Goal: Book appointment/travel/reservation

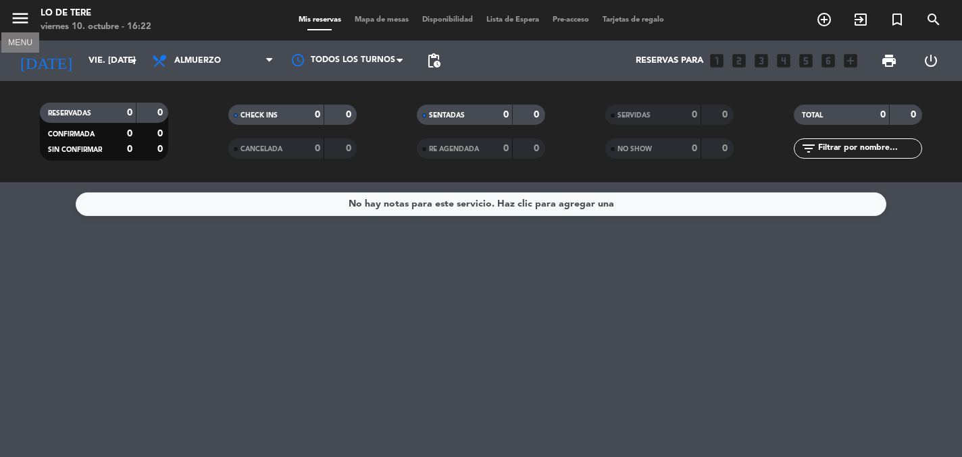
click at [24, 17] on icon "menu" at bounding box center [20, 18] width 20 height 20
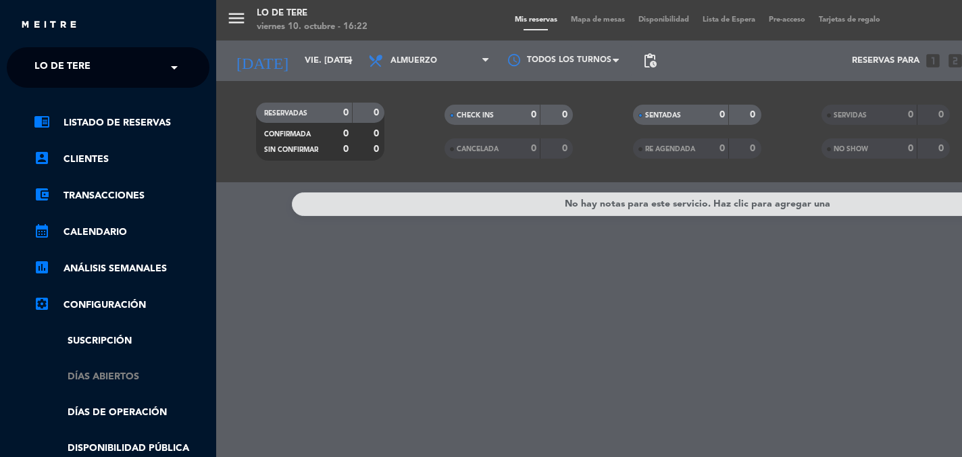
click at [109, 378] on link "Días abiertos" at bounding box center [122, 377] width 176 height 16
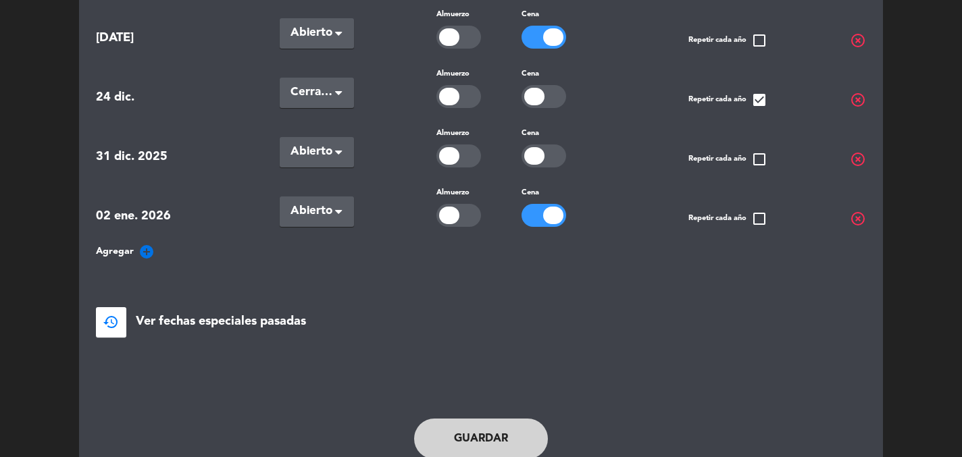
scroll to position [474, 0]
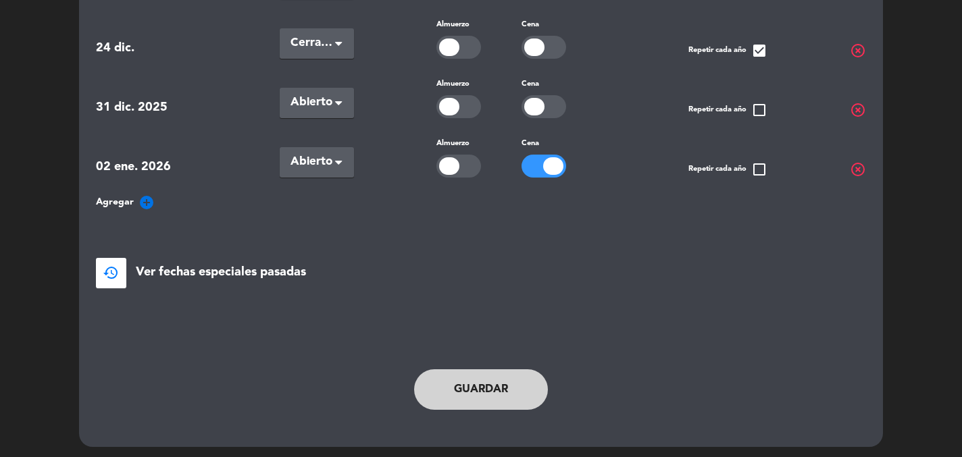
click at [144, 197] on icon "add_circle" at bounding box center [146, 202] width 16 height 16
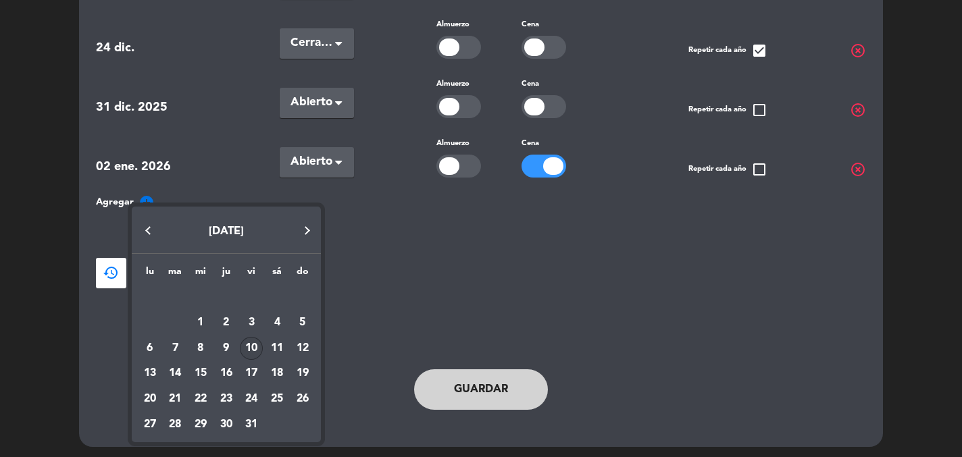
click at [308, 227] on button "Next month" at bounding box center [307, 230] width 27 height 27
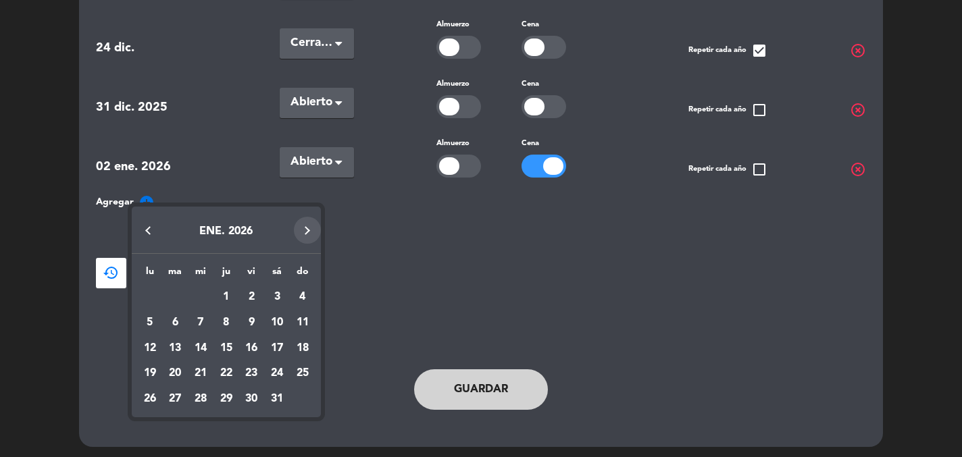
click at [308, 227] on button "Next month" at bounding box center [307, 230] width 27 height 27
click at [253, 342] on div "10" at bounding box center [251, 348] width 23 height 23
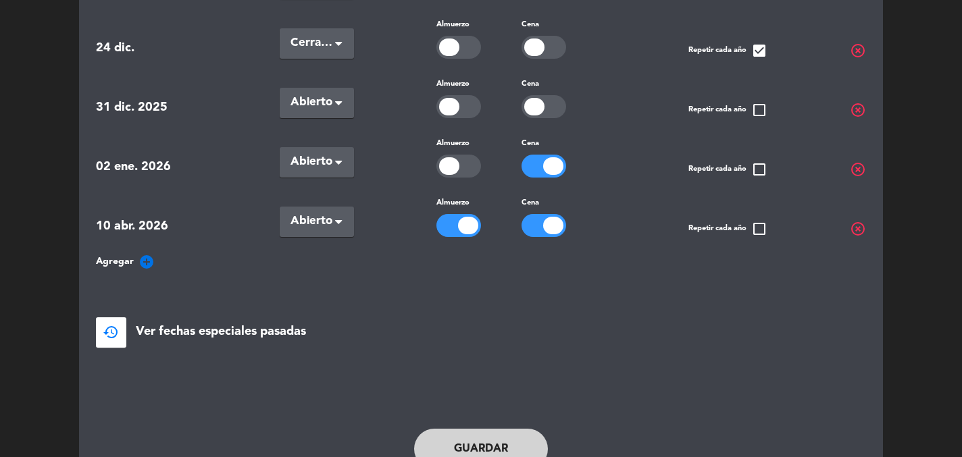
click at [475, 443] on button "Guardar" at bounding box center [481, 449] width 134 height 41
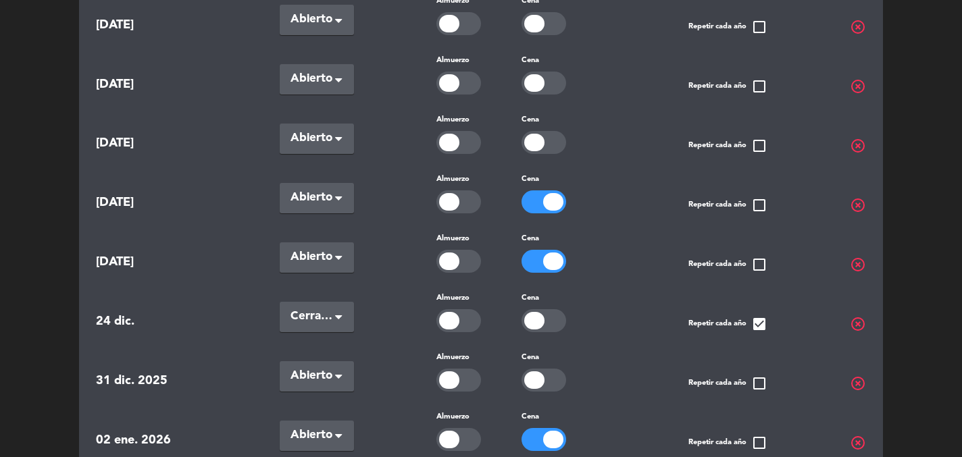
scroll to position [0, 0]
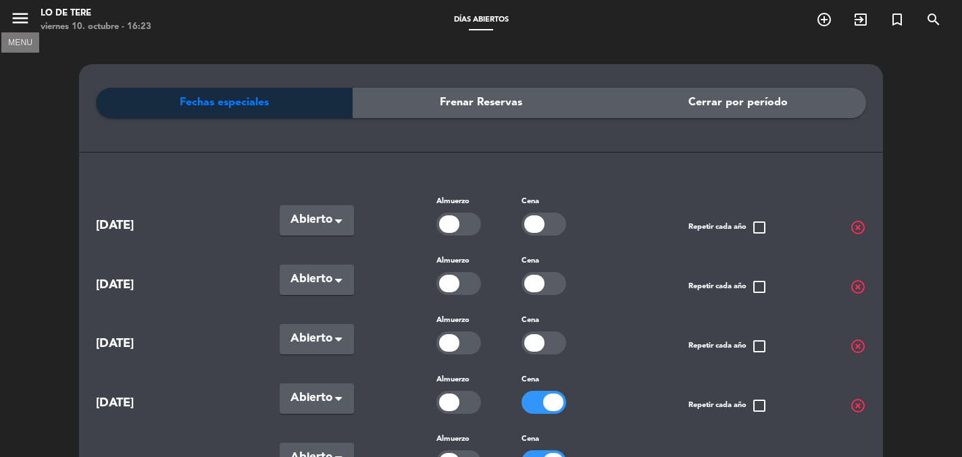
click at [13, 18] on icon "menu" at bounding box center [20, 18] width 20 height 20
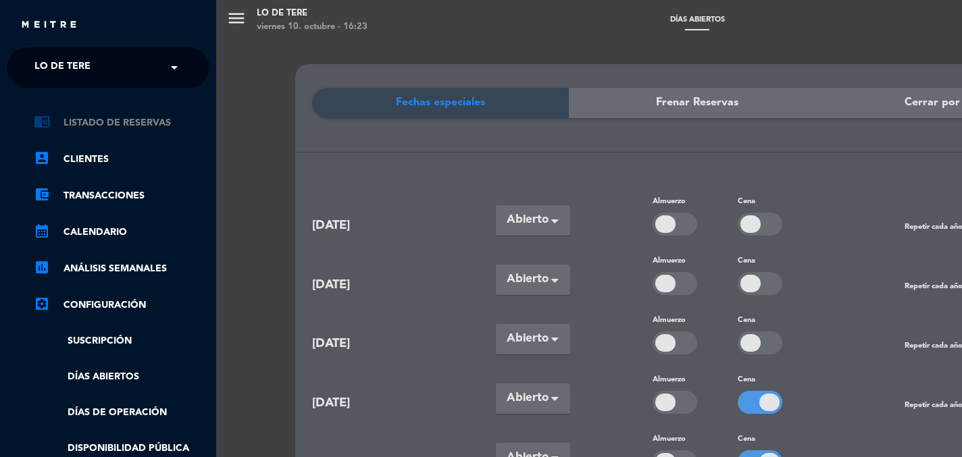
click at [76, 128] on link "chrome_reader_mode Listado de Reservas" at bounding box center [122, 123] width 176 height 16
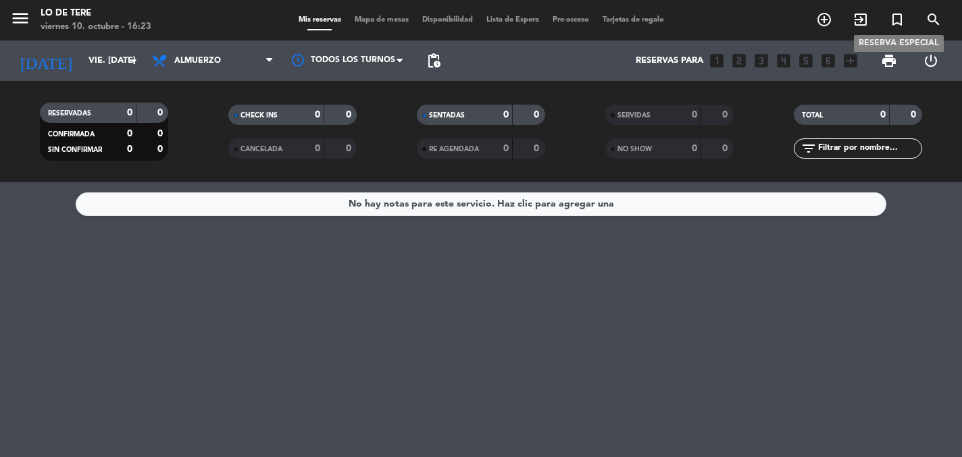
click at [896, 20] on icon "turned_in_not" at bounding box center [897, 19] width 16 height 16
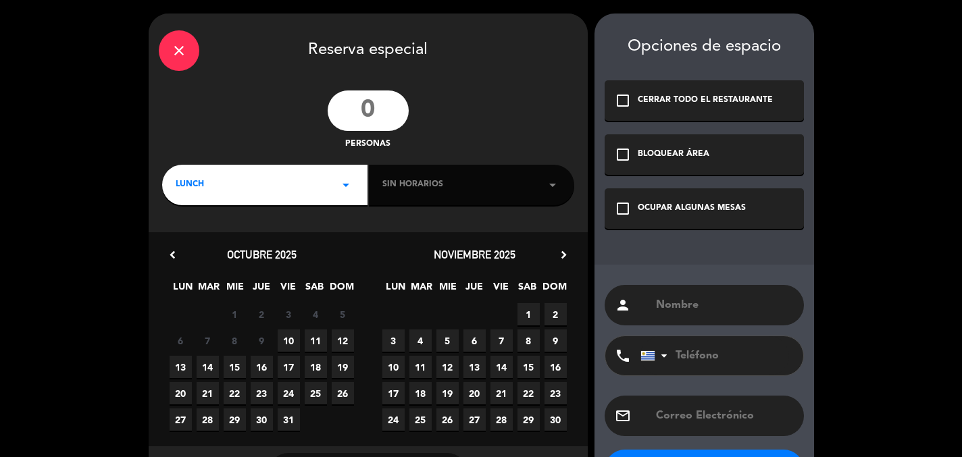
click at [385, 106] on input "number" at bounding box center [368, 110] width 81 height 41
type input "177"
click at [421, 186] on span "Sin horarios" at bounding box center [412, 185] width 61 height 14
click at [286, 188] on div "LUNCH arrow_drop_down" at bounding box center [264, 185] width 205 height 41
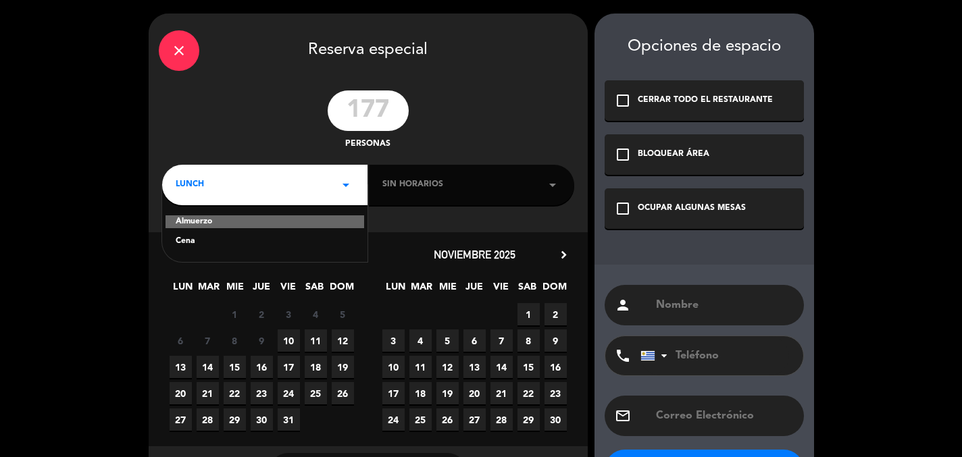
click at [245, 221] on div "Almuerzo" at bounding box center [264, 222] width 199 height 14
click at [562, 255] on icon "chevron_right" at bounding box center [563, 255] width 14 height 14
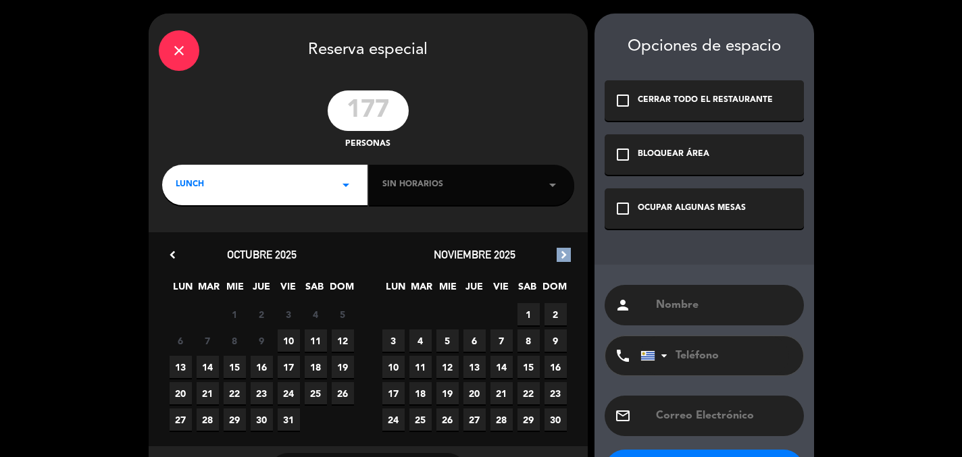
click at [562, 255] on icon "chevron_right" at bounding box center [563, 255] width 14 height 14
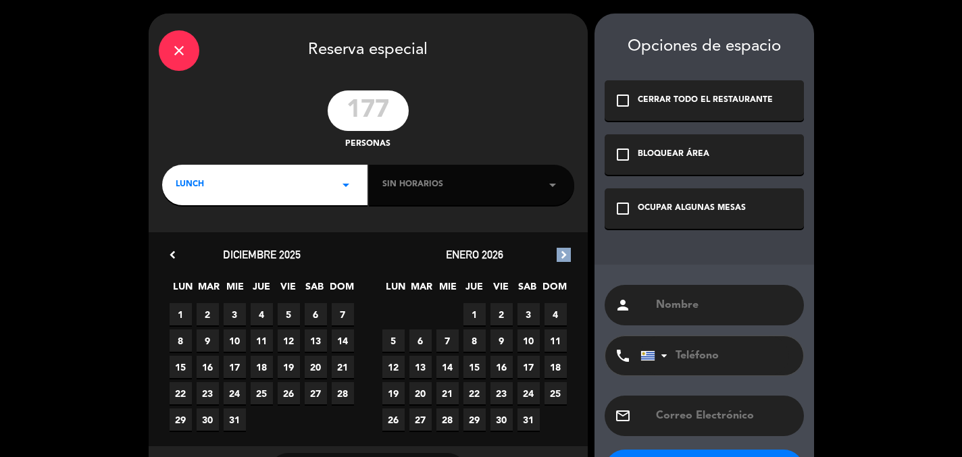
click at [562, 255] on icon "chevron_right" at bounding box center [563, 255] width 14 height 14
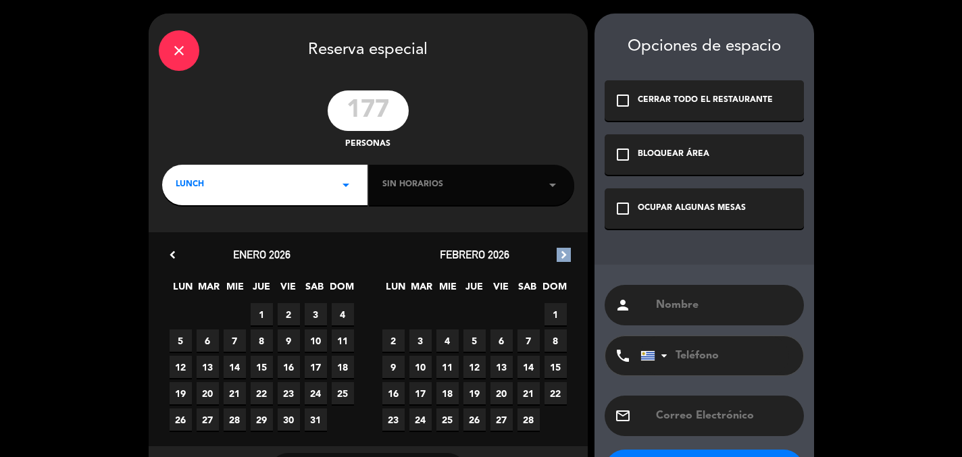
click at [562, 255] on icon "chevron_right" at bounding box center [563, 255] width 14 height 14
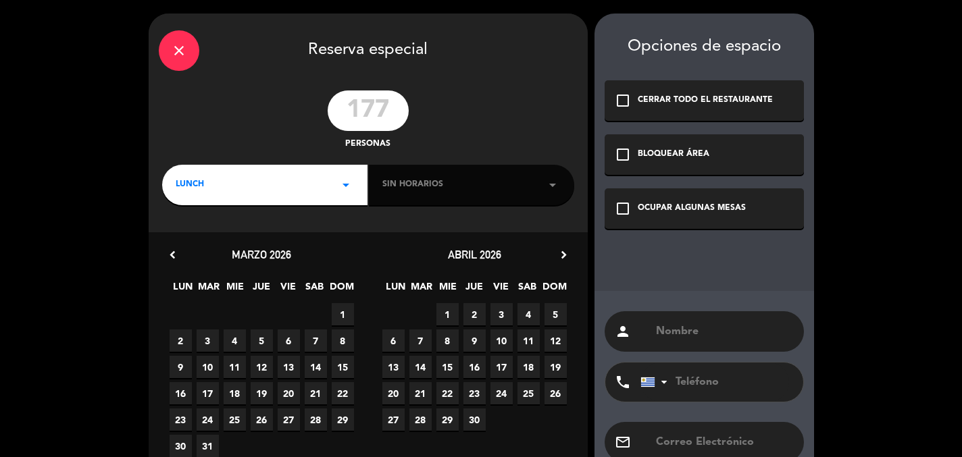
click at [503, 341] on span "10" at bounding box center [501, 341] width 22 height 22
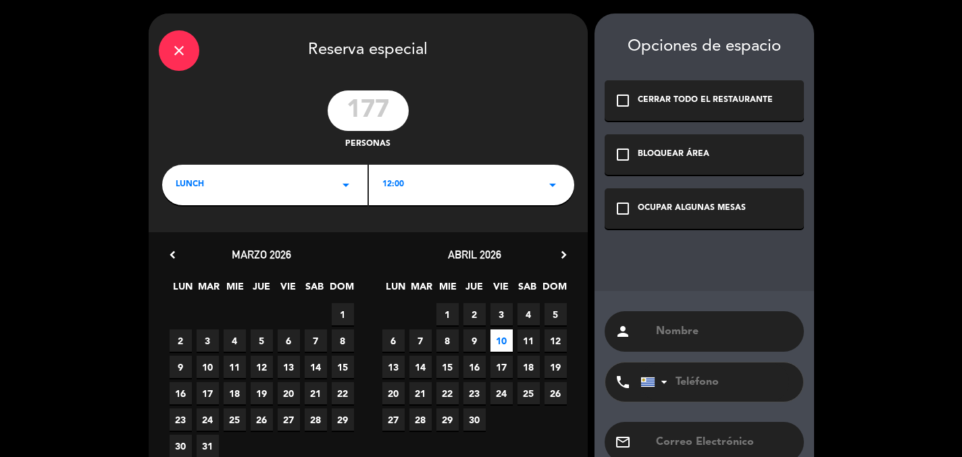
click at [479, 186] on div "12:00 arrow_drop_down" at bounding box center [471, 185] width 205 height 41
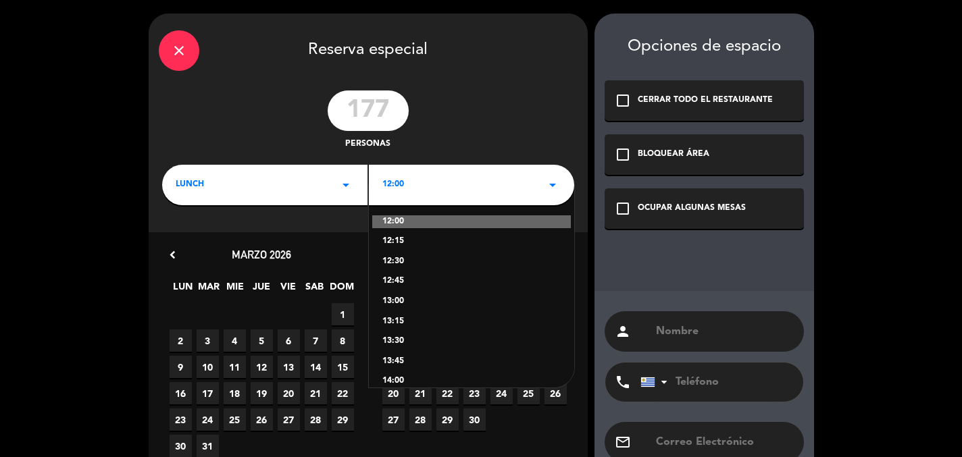
click at [415, 298] on div "13:00" at bounding box center [471, 302] width 178 height 14
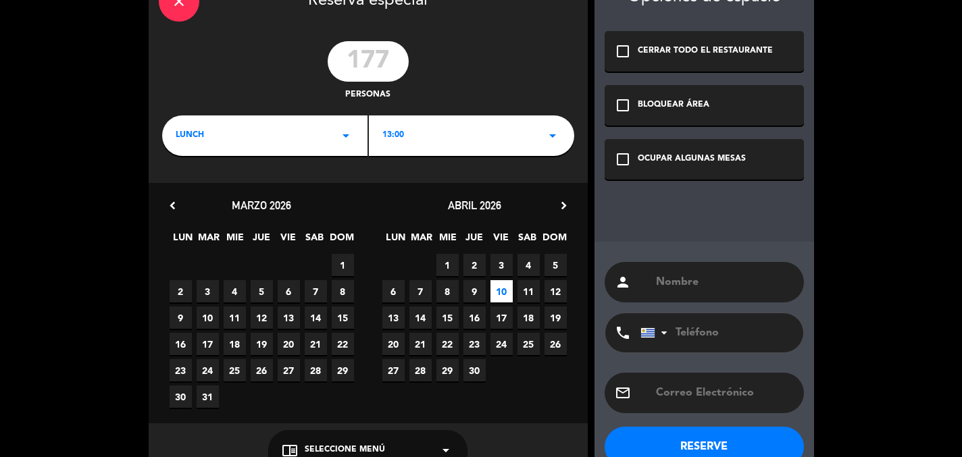
scroll to position [50, 0]
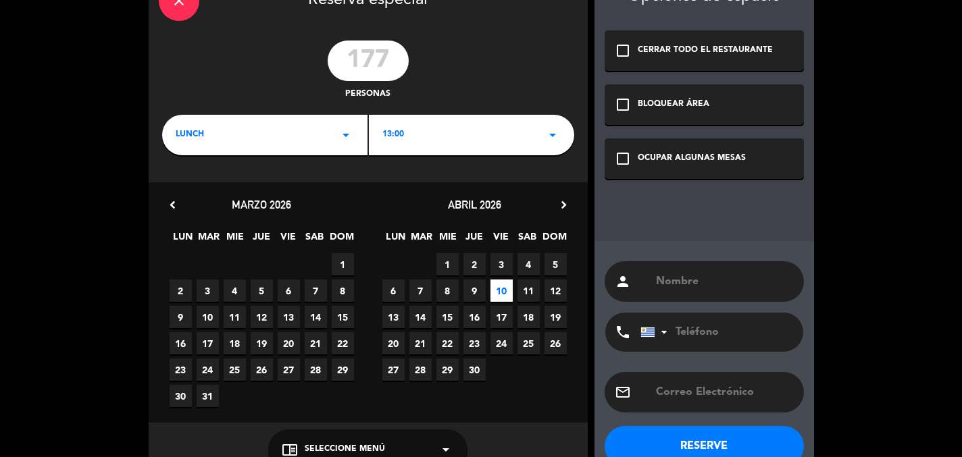
click at [620, 57] on icon "check_box_outline_blank" at bounding box center [623, 51] width 16 height 16
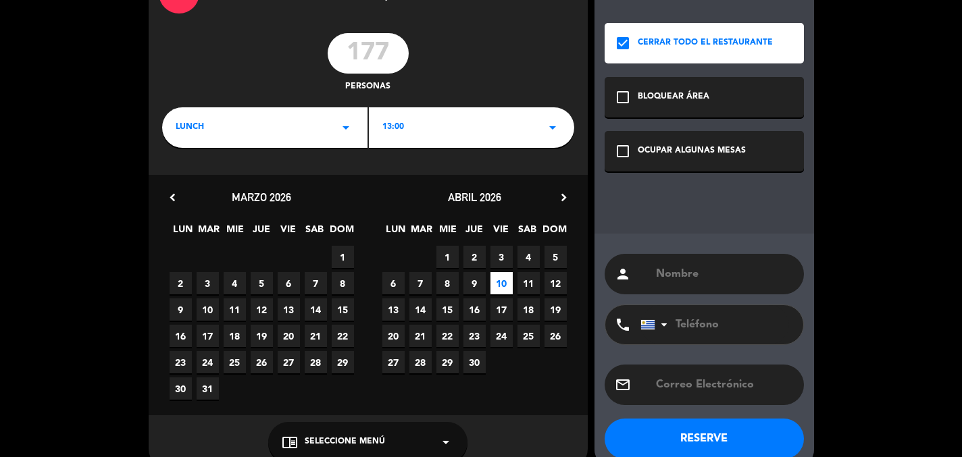
scroll to position [59, 0]
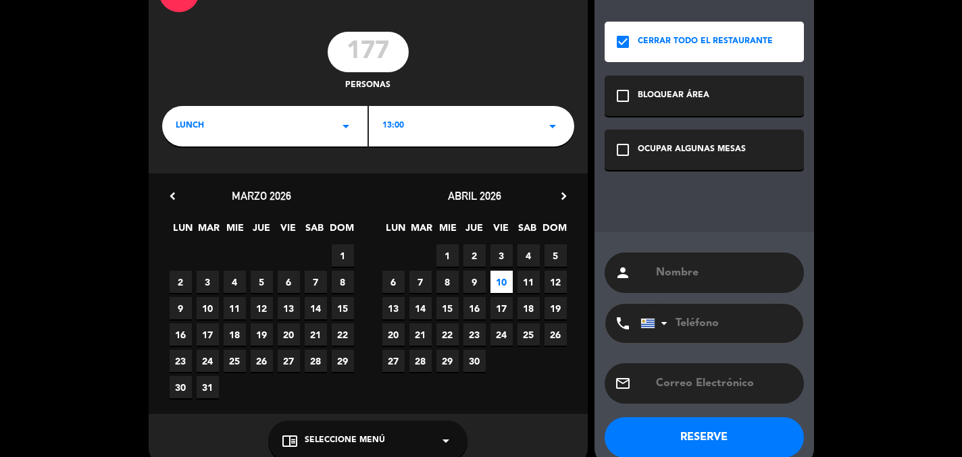
click at [731, 271] on input "text" at bounding box center [723, 272] width 139 height 19
click at [743, 380] on input "text" at bounding box center [723, 383] width 139 height 19
paste input "priscilla.ohara@incentivare.com.br"
type input "priscilla.ohara@incentivare.com.br"
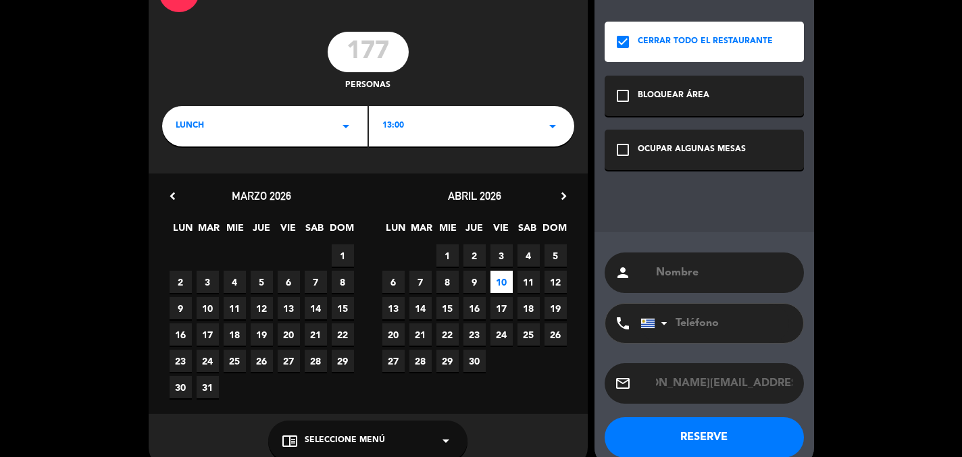
scroll to position [0, 0]
click at [704, 270] on input "text" at bounding box center [723, 272] width 139 height 19
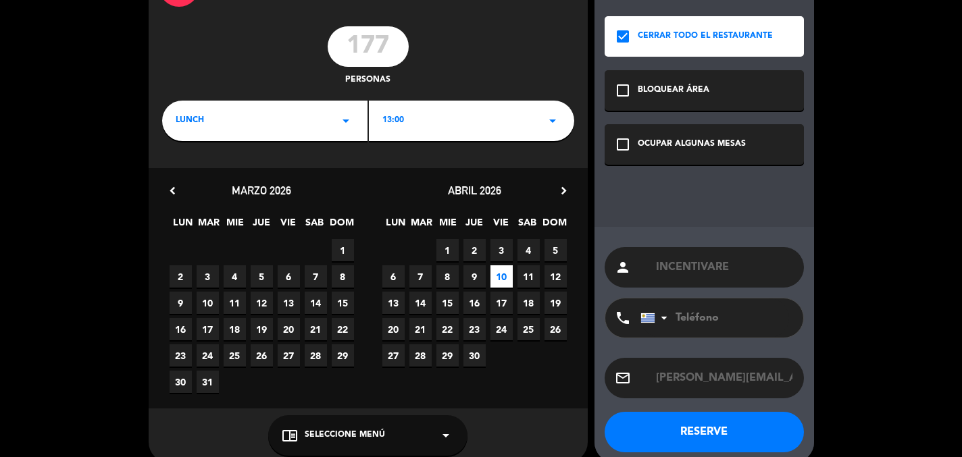
scroll to position [66, 0]
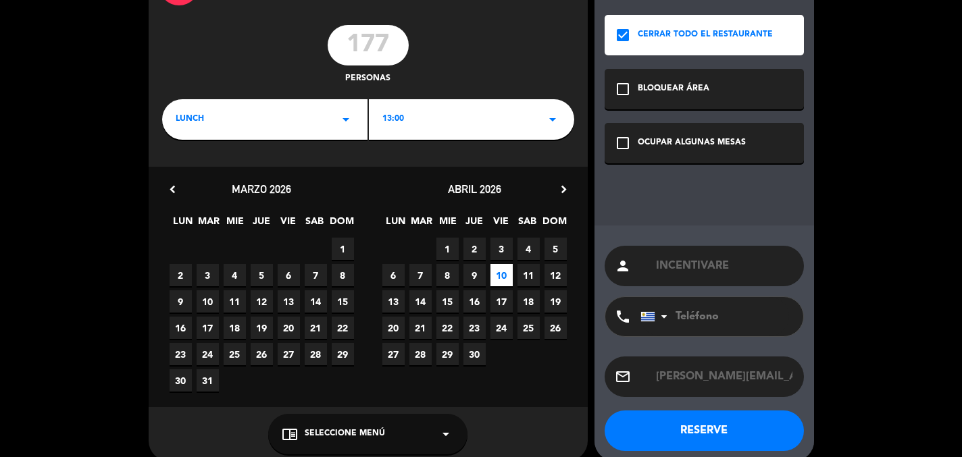
type input "INCENTIVARE"
click at [685, 428] on button "RESERVE" at bounding box center [703, 431] width 199 height 41
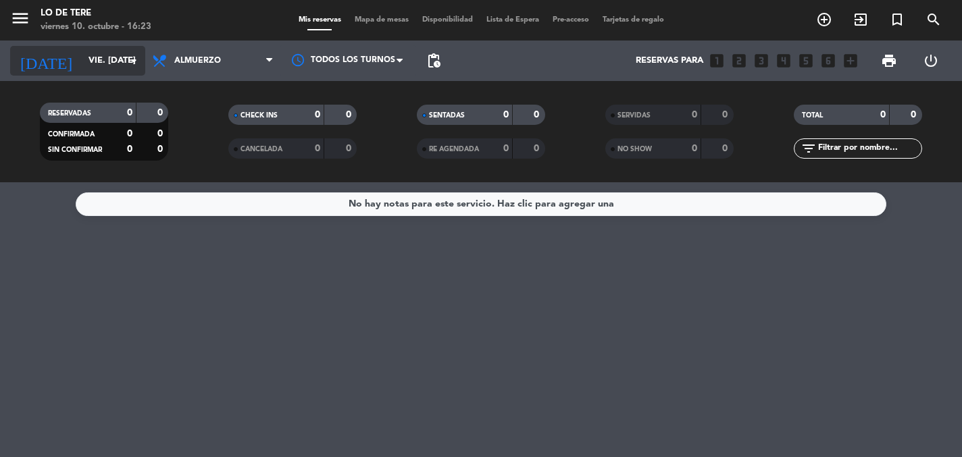
click at [132, 61] on icon "arrow_drop_down" at bounding box center [134, 61] width 16 height 16
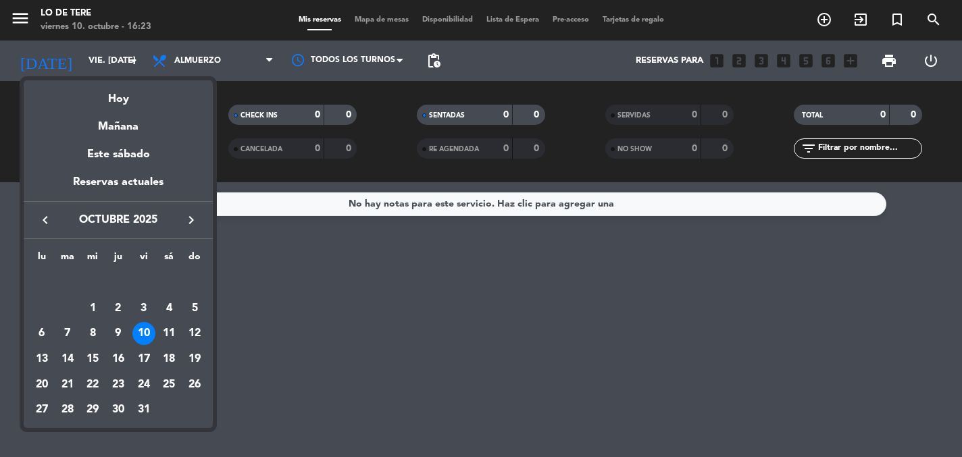
click at [187, 217] on icon "keyboard_arrow_right" at bounding box center [191, 220] width 16 height 16
click at [188, 217] on icon "keyboard_arrow_right" at bounding box center [191, 220] width 16 height 16
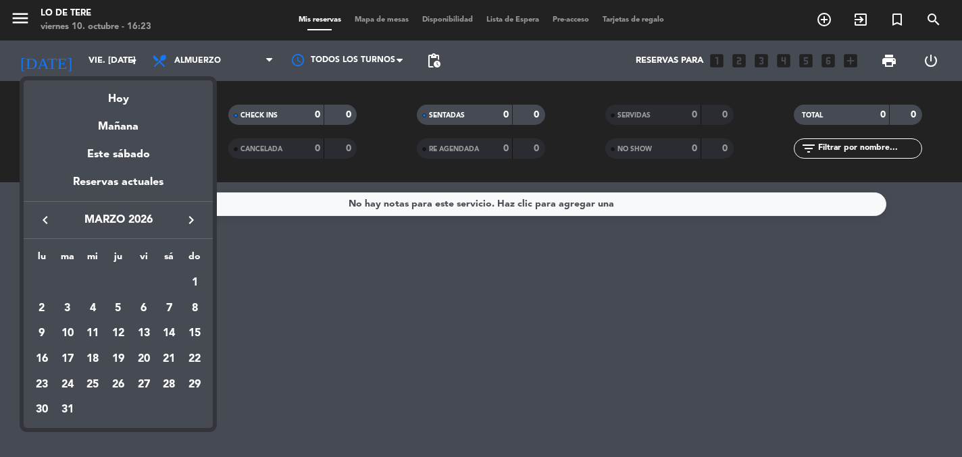
click at [188, 217] on icon "keyboard_arrow_right" at bounding box center [191, 220] width 16 height 16
click at [141, 332] on div "10" at bounding box center [143, 333] width 23 height 23
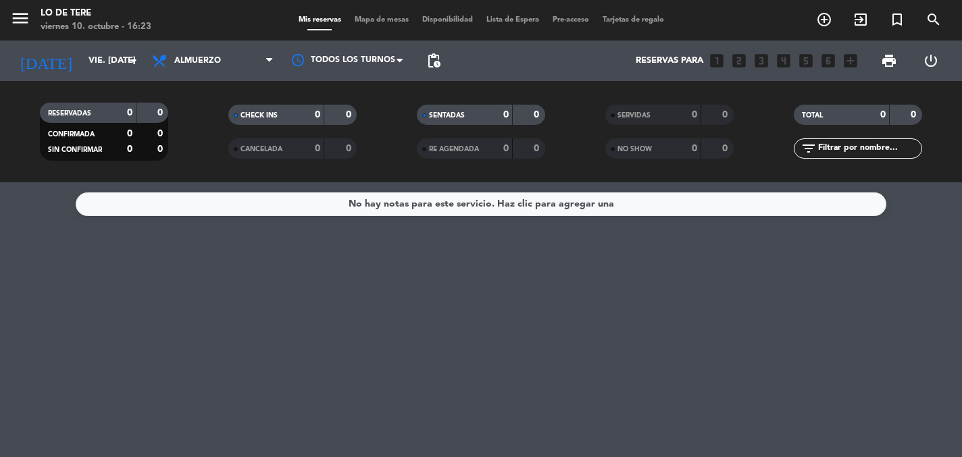
type input "vie. 10 abr."
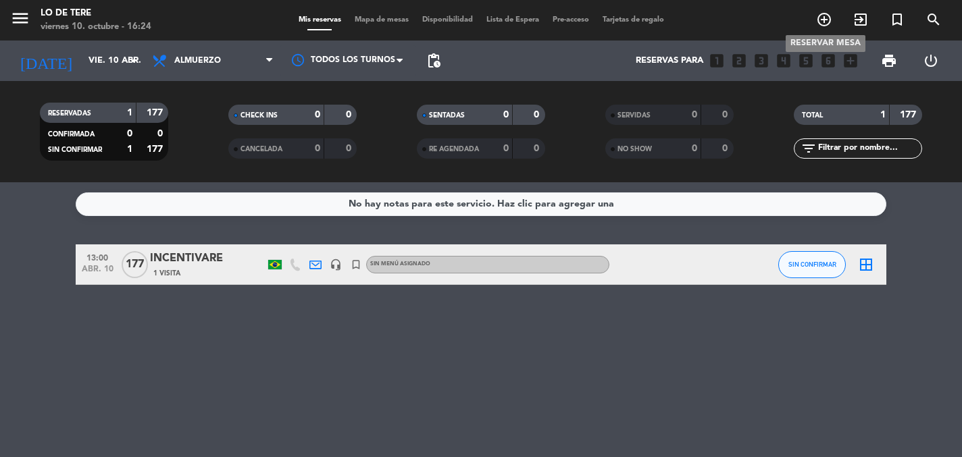
click at [825, 18] on icon "add_circle_outline" at bounding box center [824, 19] width 16 height 16
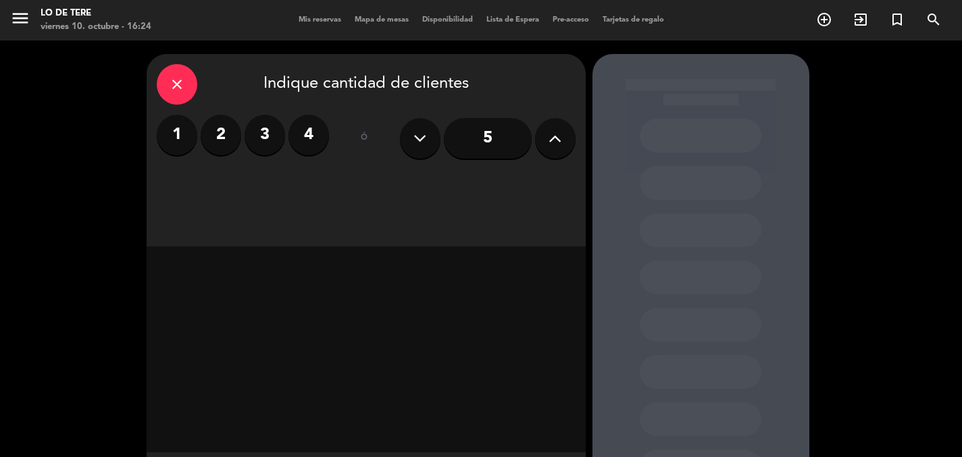
click at [213, 141] on label "2" at bounding box center [221, 135] width 41 height 41
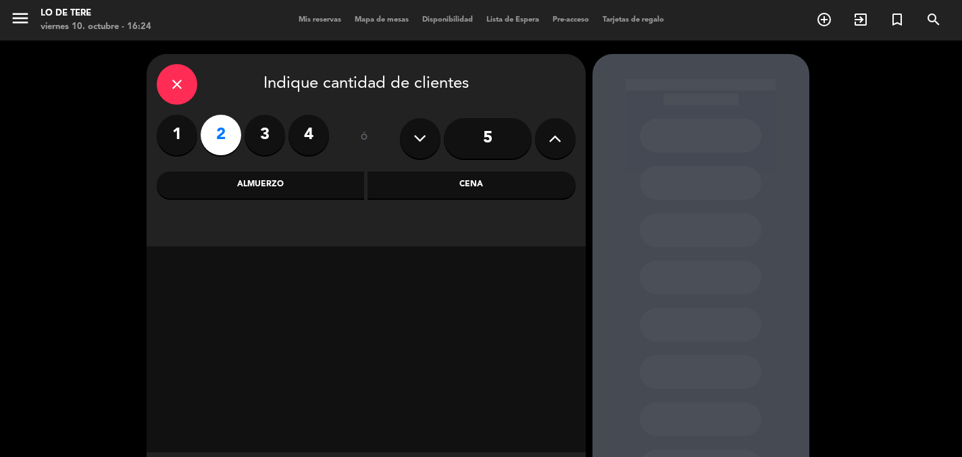
click at [282, 184] on div "Almuerzo" at bounding box center [261, 185] width 208 height 27
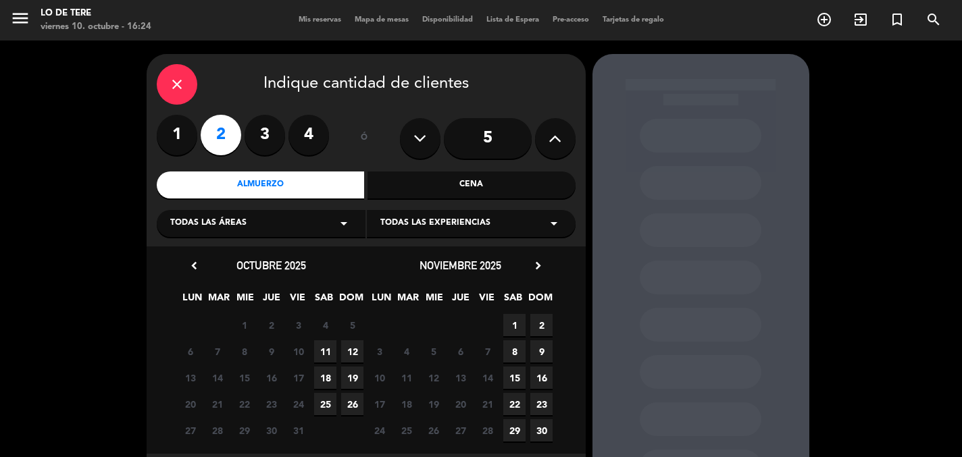
click at [556, 222] on icon "arrow_drop_down" at bounding box center [554, 223] width 16 height 16
click at [493, 221] on div "Todas las experiencias arrow_drop_down" at bounding box center [471, 223] width 209 height 27
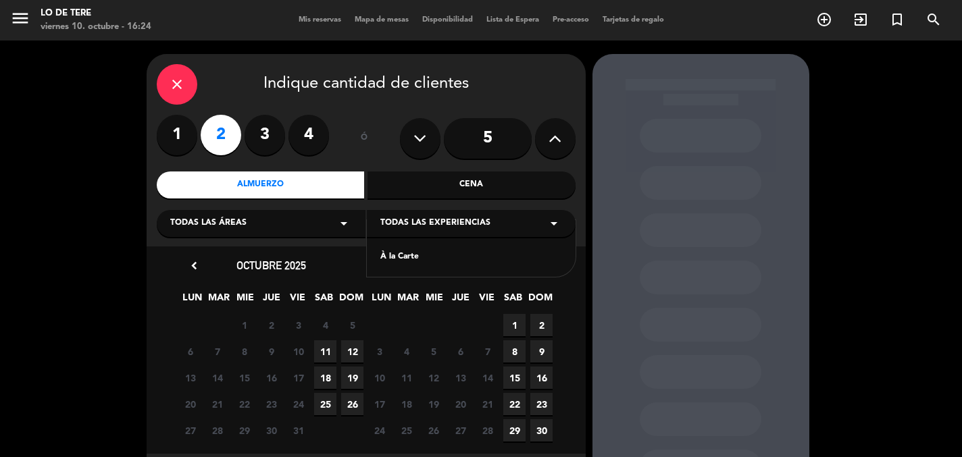
click at [493, 221] on div "Todas las experiencias arrow_drop_down" at bounding box center [471, 223] width 209 height 27
click at [532, 267] on icon "chevron_right" at bounding box center [538, 266] width 14 height 14
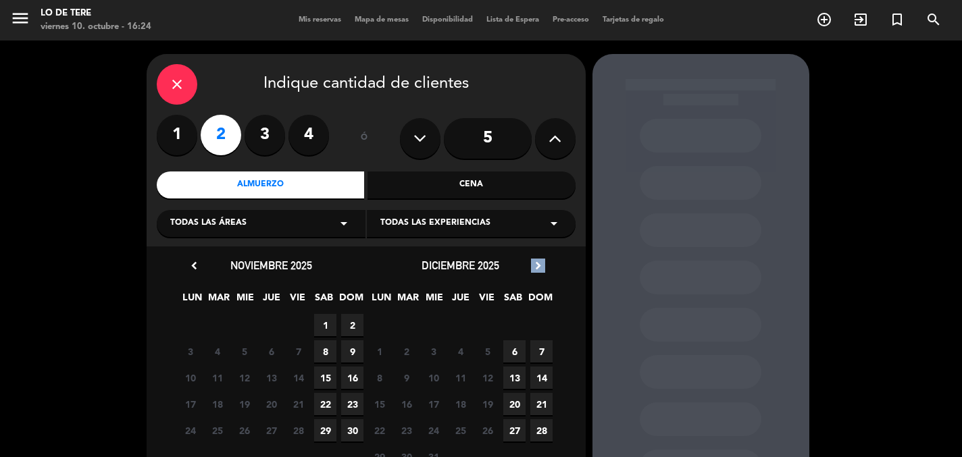
click at [532, 267] on icon "chevron_right" at bounding box center [538, 266] width 14 height 14
click at [495, 345] on span "10" at bounding box center [487, 351] width 22 height 22
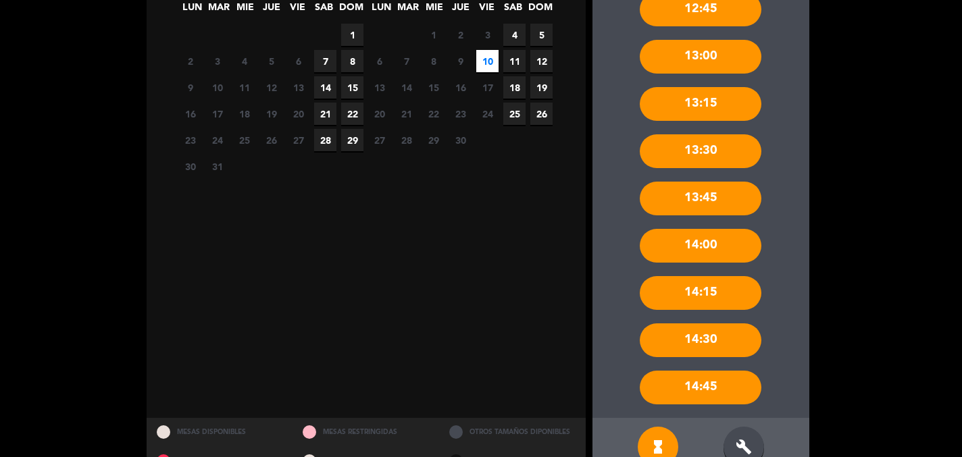
scroll to position [226, 0]
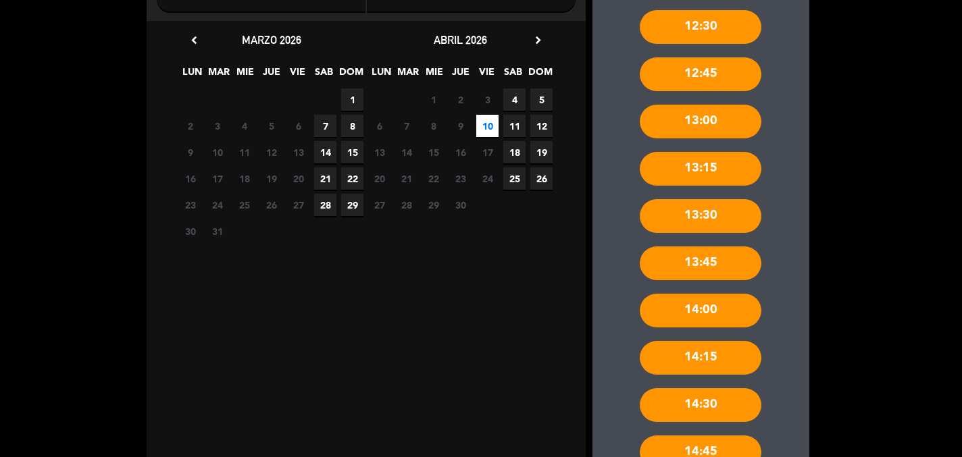
click at [702, 26] on div "12:30" at bounding box center [701, 27] width 122 height 34
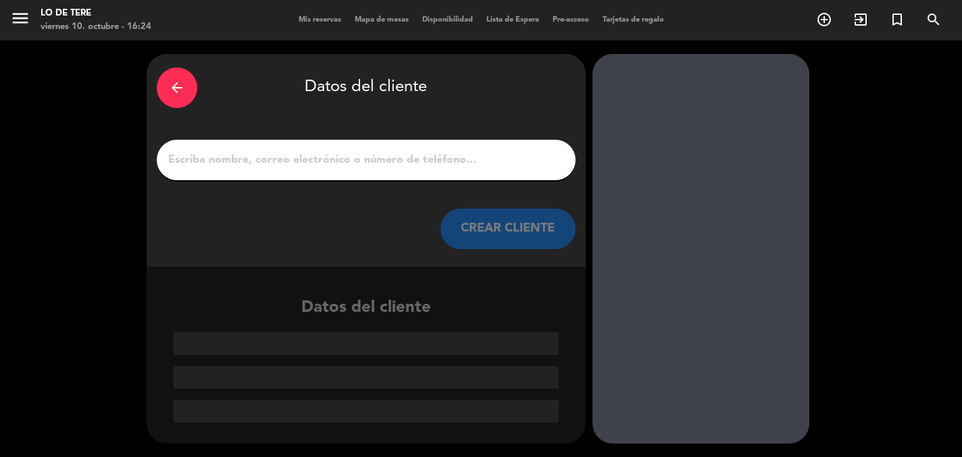
scroll to position [0, 0]
click at [179, 84] on icon "arrow_back" at bounding box center [177, 88] width 16 height 16
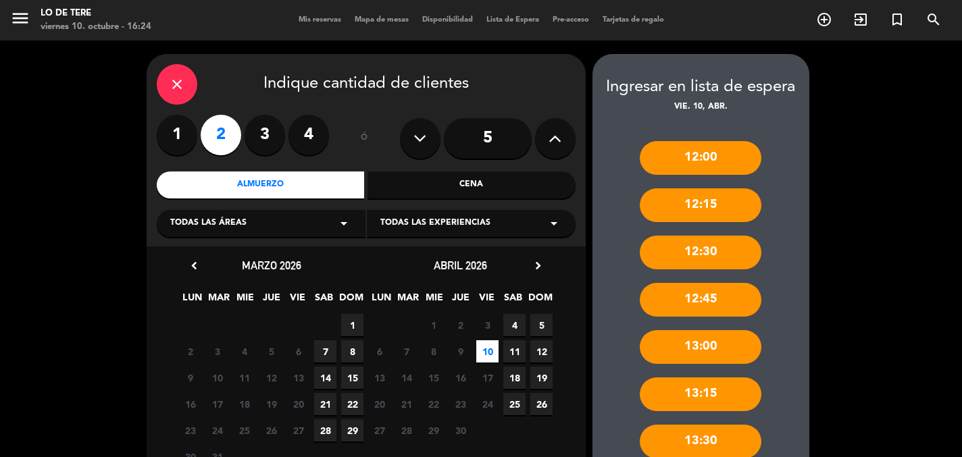
click at [179, 84] on icon "close" at bounding box center [177, 84] width 16 height 16
